Goal: Task Accomplishment & Management: Use online tool/utility

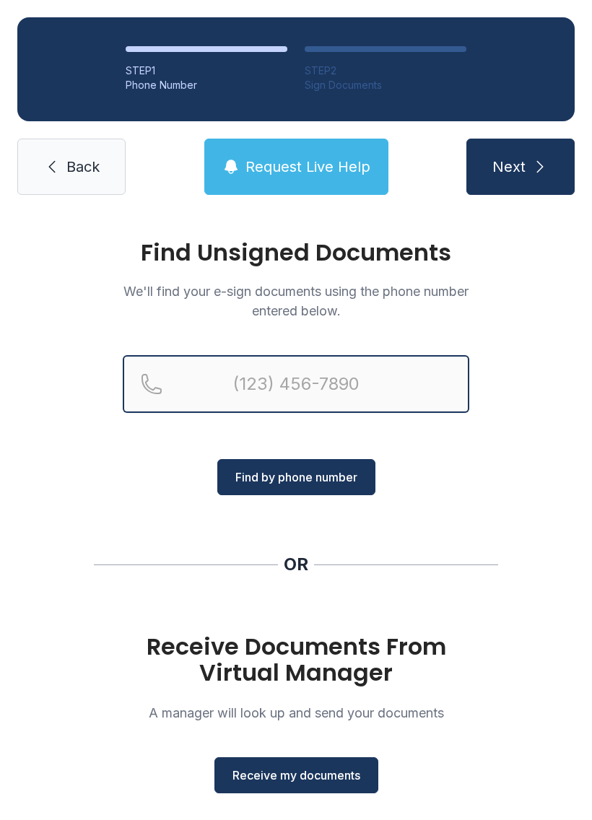
click at [307, 373] on input "Reservation phone number" at bounding box center [296, 384] width 347 height 58
type input "("
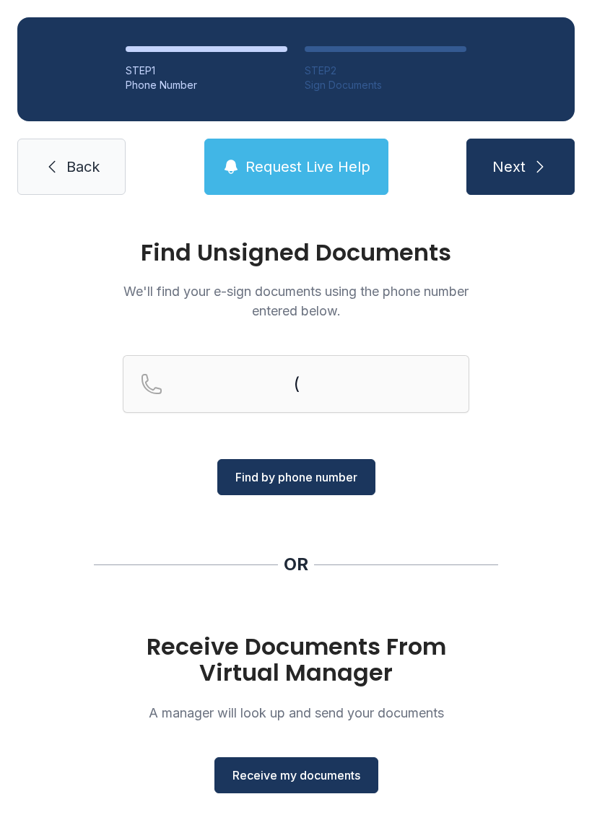
click at [566, 339] on div "Find Unsigned Documents We'll find your e-sign documents using the phone number…" at bounding box center [296, 531] width 592 height 639
click at [64, 169] on link "Back" at bounding box center [71, 167] width 108 height 56
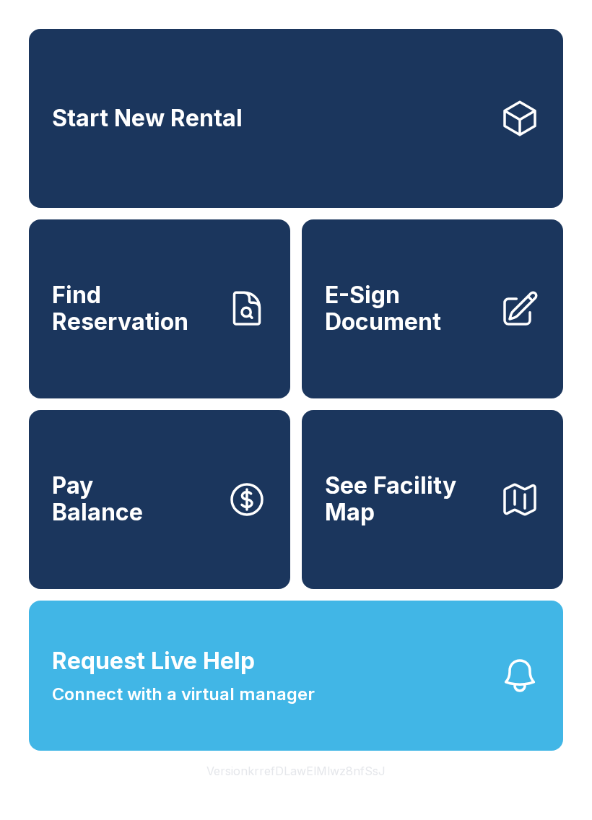
click at [420, 335] on span "E-Sign Document" at bounding box center [406, 308] width 163 height 53
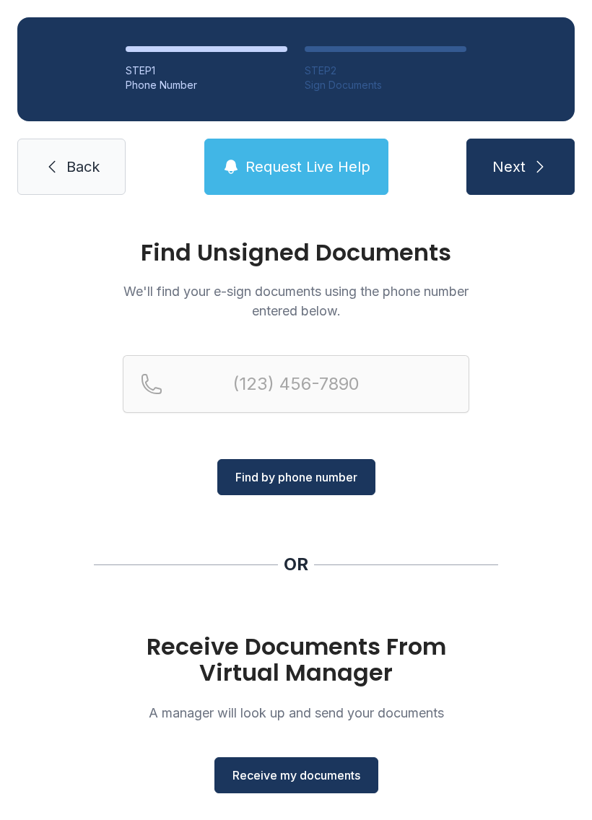
click at [299, 773] on span "Receive my documents" at bounding box center [297, 775] width 128 height 17
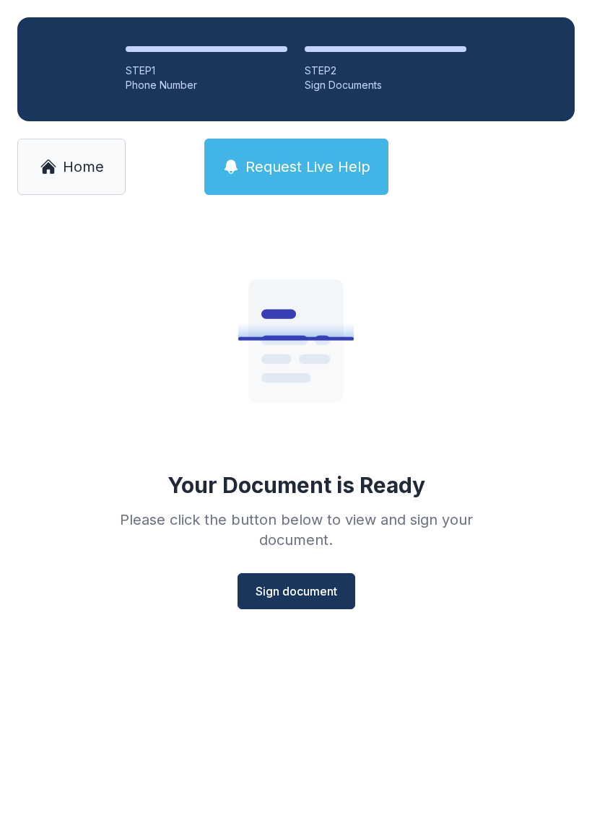
click at [308, 596] on span "Sign document" at bounding box center [297, 591] width 82 height 17
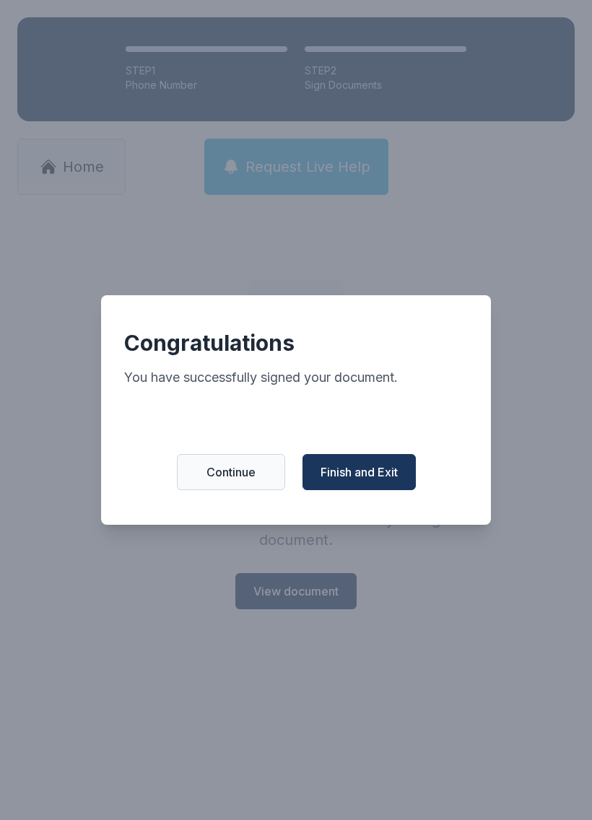
click at [356, 471] on span "Finish and Exit" at bounding box center [359, 472] width 77 height 17
